Goal: Task Accomplishment & Management: Manage account settings

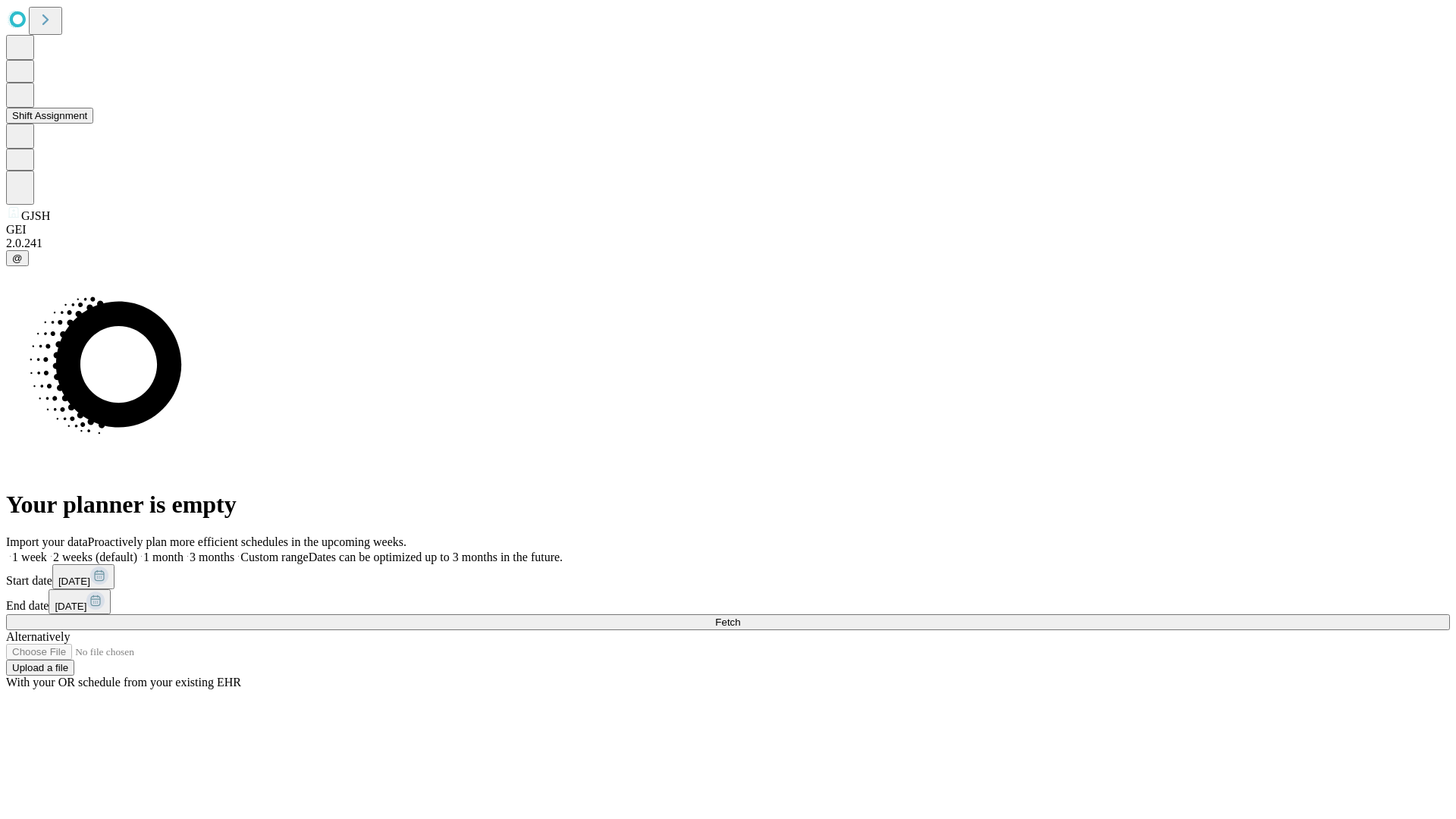
click at [93, 124] on button "Shift Assignment" at bounding box center [49, 115] width 87 height 16
